Goal: Task Accomplishment & Management: Manage account settings

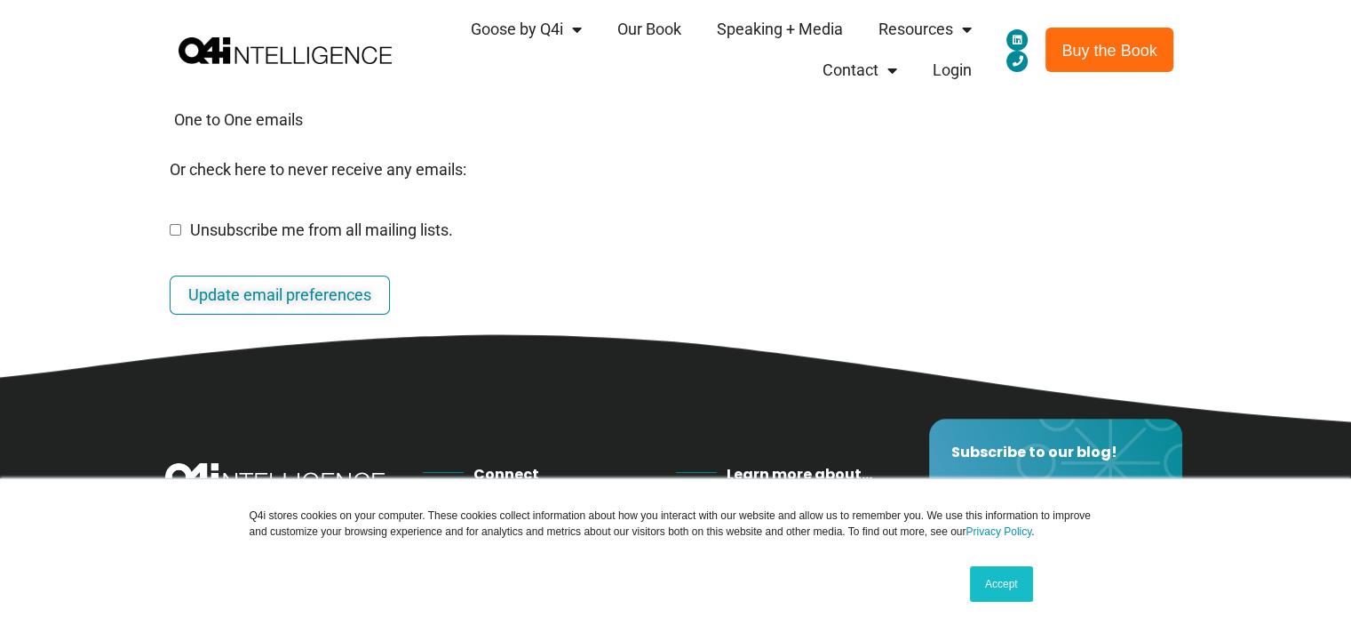
scroll to position [711, 0]
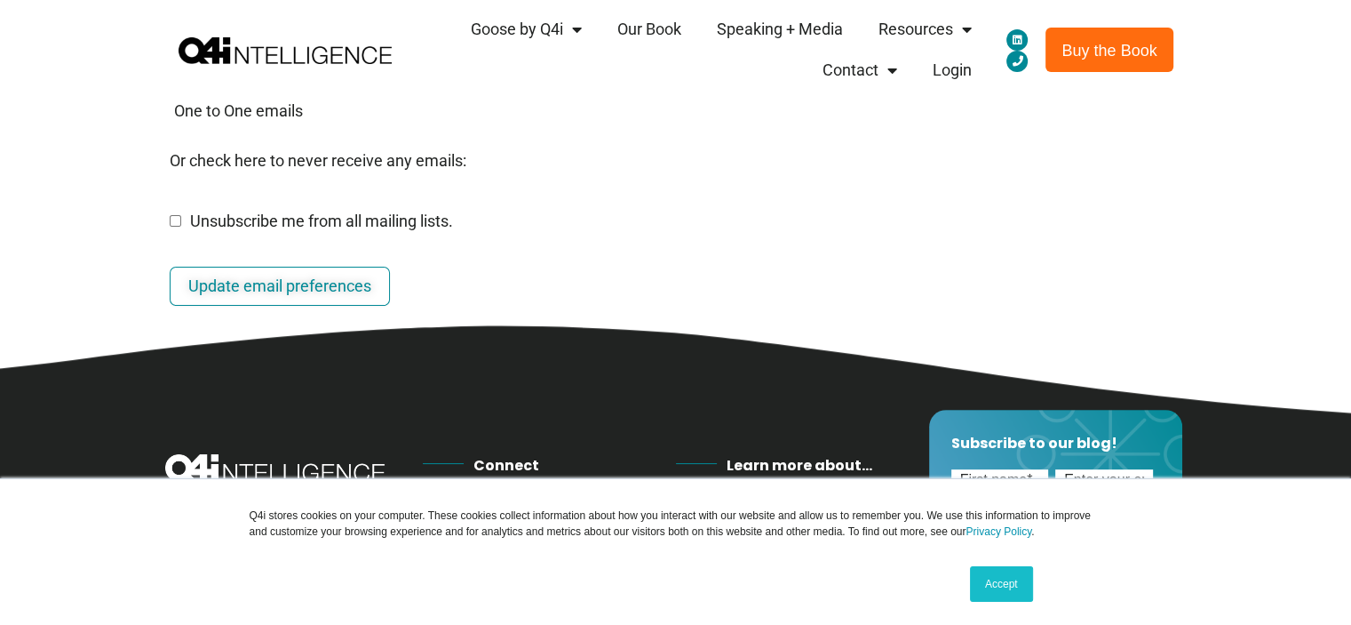
click at [174, 226] on input "Unsubscribe me from all mailing lists." at bounding box center [176, 221] width 12 height 12
checkbox input "true"
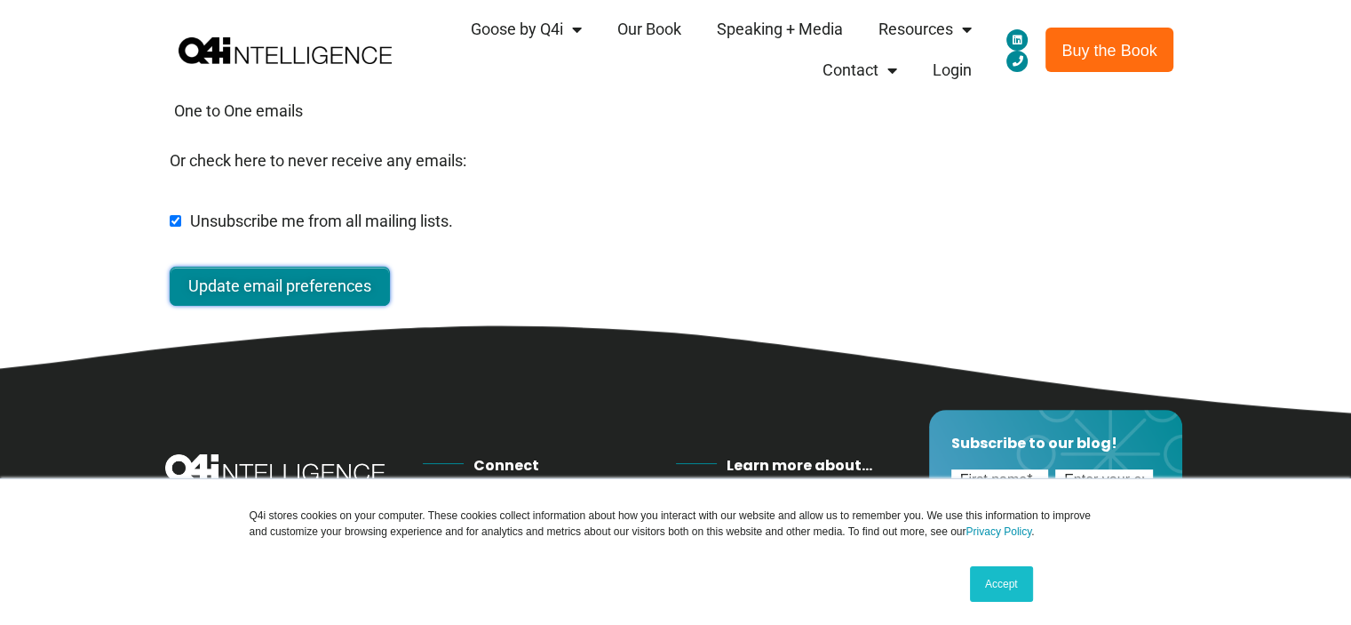
click at [286, 294] on input "Update email preferences" at bounding box center [280, 286] width 220 height 39
